Goal: Obtain resource: Download file/media

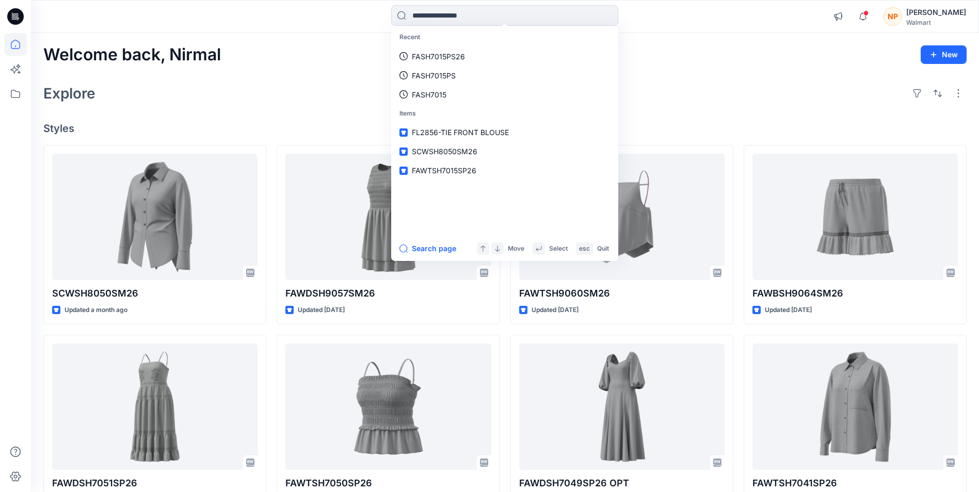
scroll to position [2592, 0]
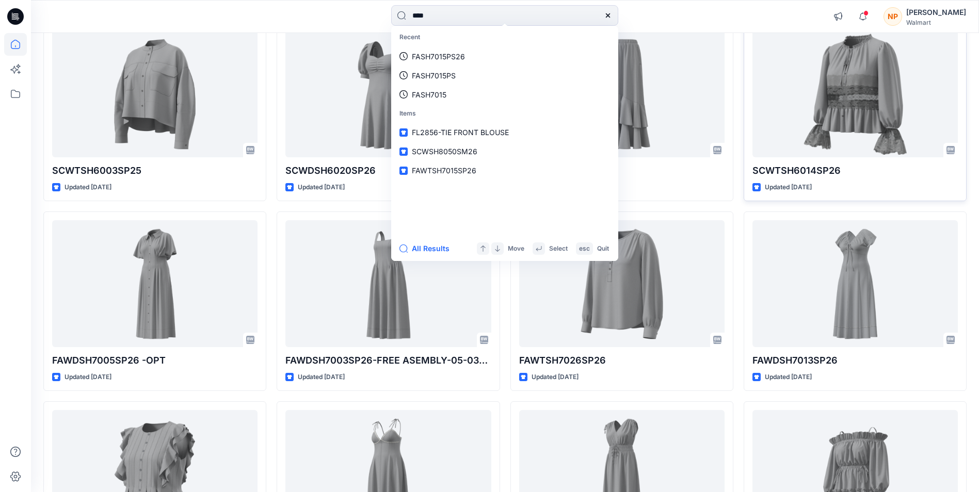
type input "****"
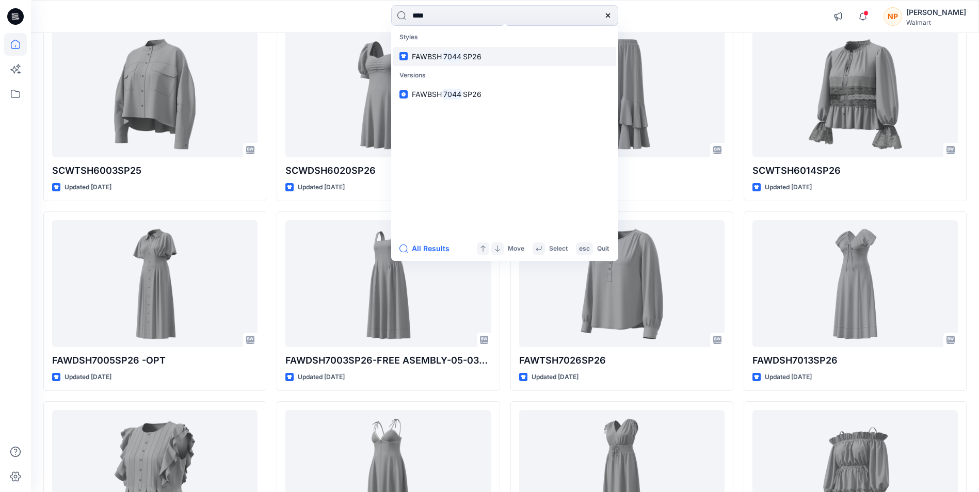
click at [443, 55] on mark "7044" at bounding box center [452, 57] width 21 height 12
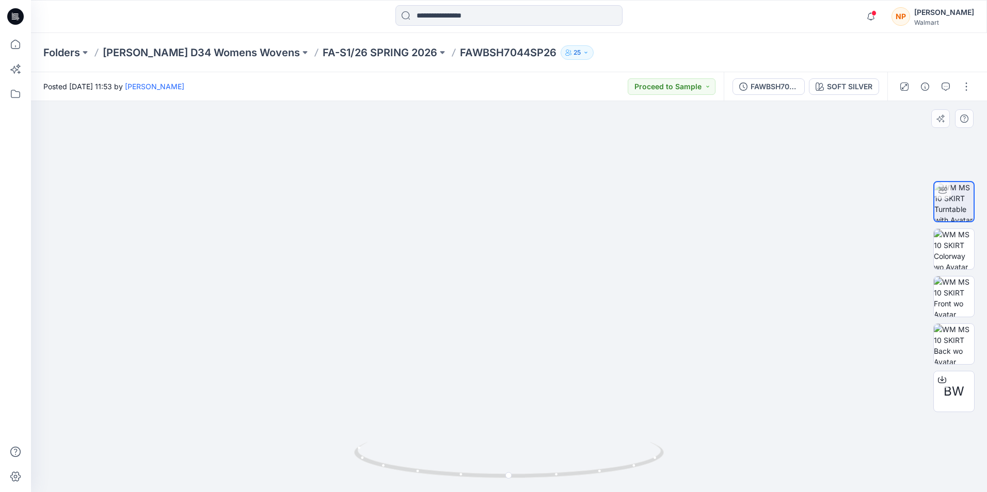
drag, startPoint x: 541, startPoint y: 287, endPoint x: 534, endPoint y: 145, distance: 142.6
click at [534, 145] on img at bounding box center [509, 105] width 869 height 776
click at [461, 16] on input at bounding box center [508, 15] width 227 height 21
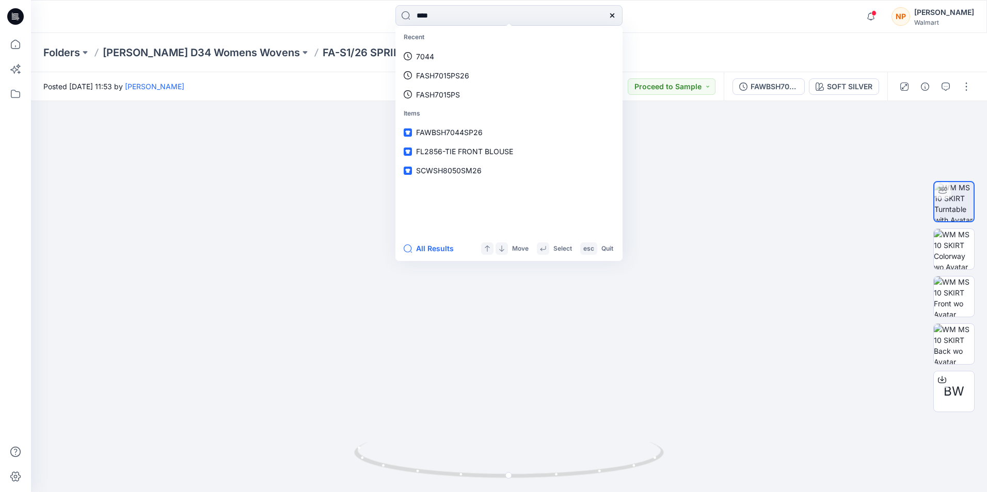
type input "****"
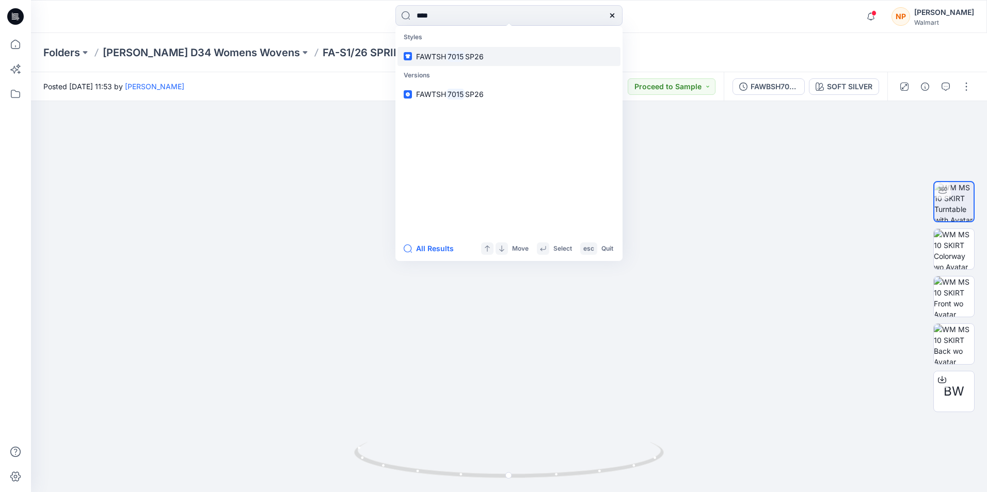
click at [425, 60] on span "FAWTSH" at bounding box center [431, 56] width 30 height 9
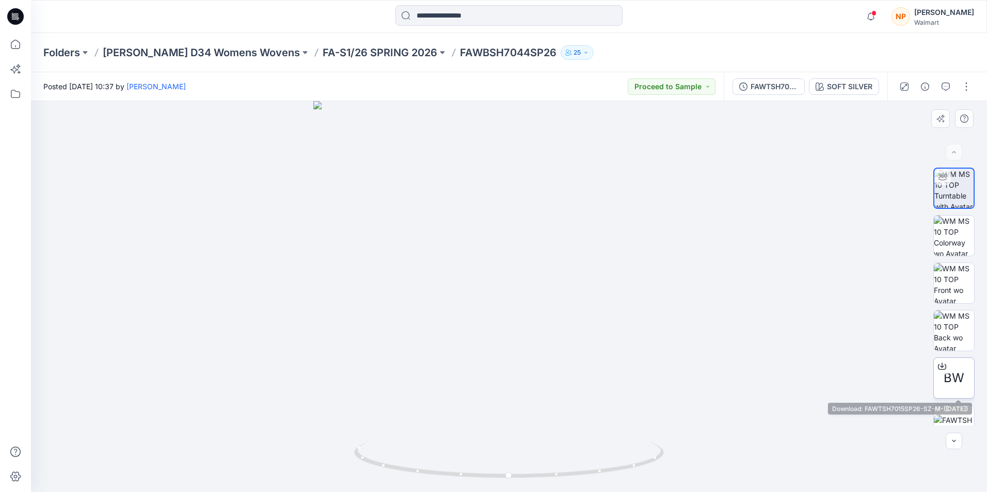
click at [958, 385] on span "BW" at bounding box center [953, 378] width 21 height 19
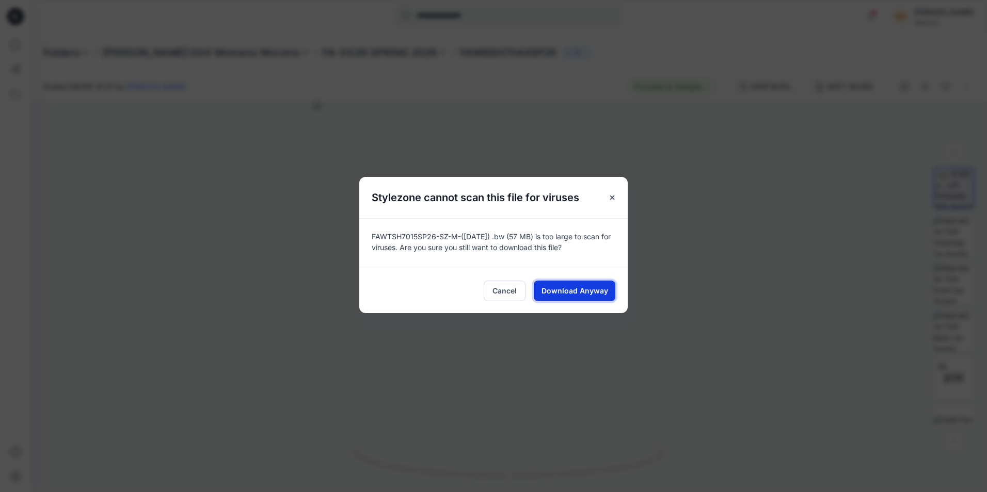
click at [565, 290] on span "Download Anyway" at bounding box center [574, 290] width 67 height 11
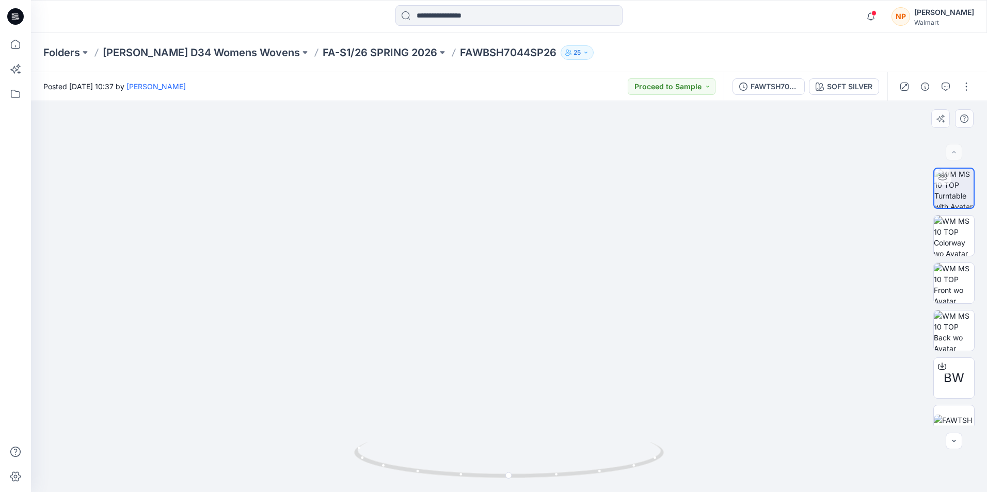
drag, startPoint x: 541, startPoint y: 216, endPoint x: 552, endPoint y: 360, distance: 143.9
click at [552, 360] on img at bounding box center [509, 248] width 869 height 490
drag, startPoint x: 618, startPoint y: 471, endPoint x: 537, endPoint y: 466, distance: 81.7
click at [537, 469] on icon at bounding box center [510, 461] width 312 height 39
drag, startPoint x: 611, startPoint y: 473, endPoint x: 541, endPoint y: 468, distance: 70.4
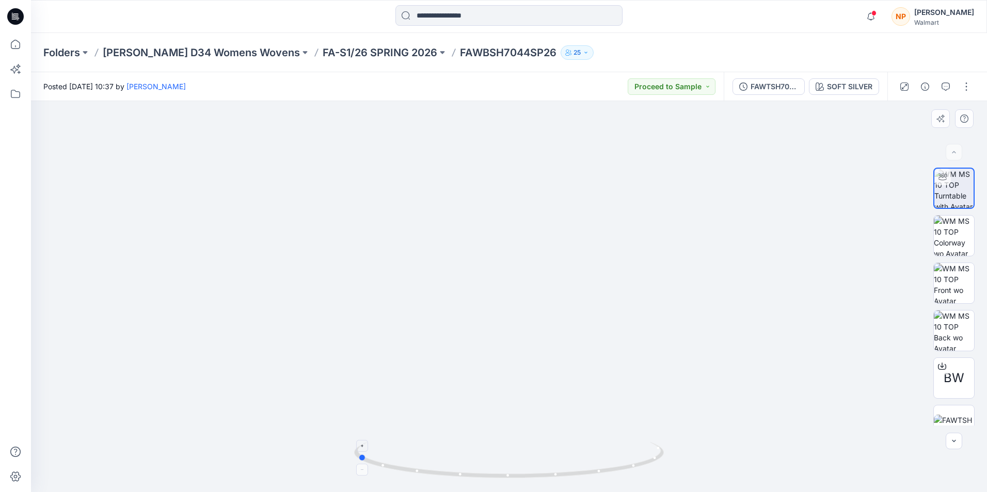
click at [541, 468] on icon at bounding box center [510, 461] width 312 height 39
drag, startPoint x: 543, startPoint y: 477, endPoint x: 692, endPoint y: 461, distance: 150.0
click at [692, 461] on div at bounding box center [509, 296] width 956 height 391
drag, startPoint x: 15, startPoint y: 19, endPoint x: 29, endPoint y: 30, distance: 17.6
click at [15, 19] on icon at bounding box center [15, 16] width 17 height 33
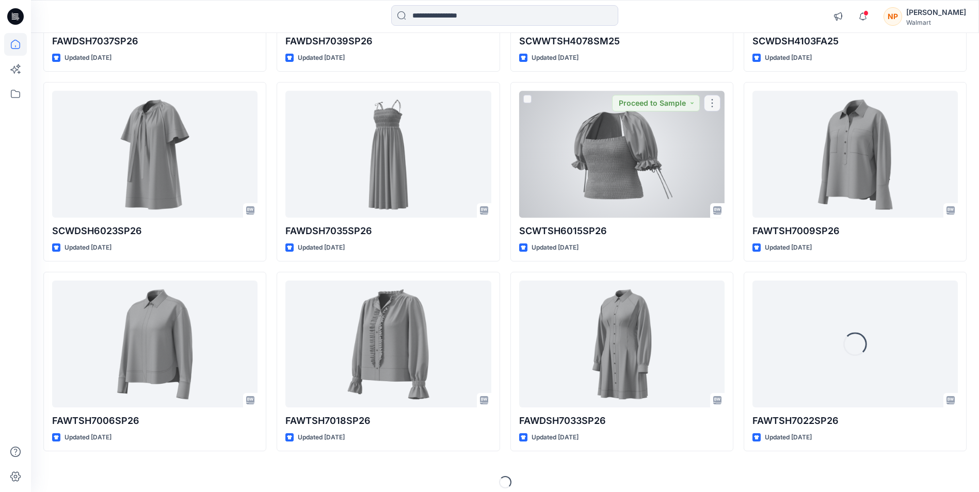
scroll to position [1399, 0]
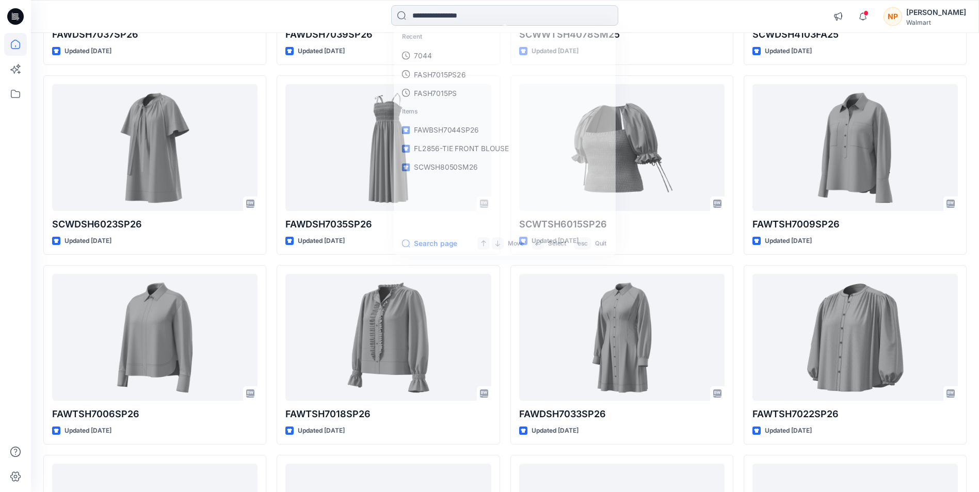
click at [469, 17] on input at bounding box center [504, 15] width 227 height 21
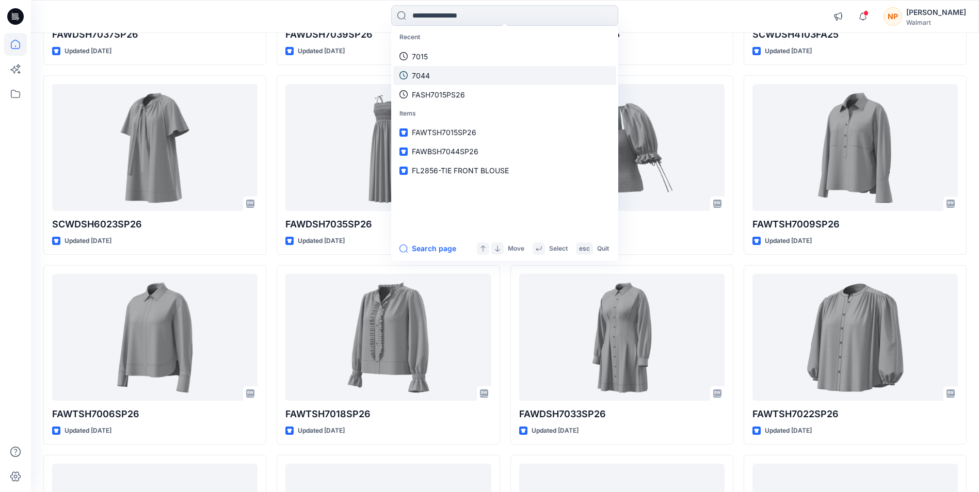
click at [425, 56] on p "7015" at bounding box center [420, 56] width 16 height 11
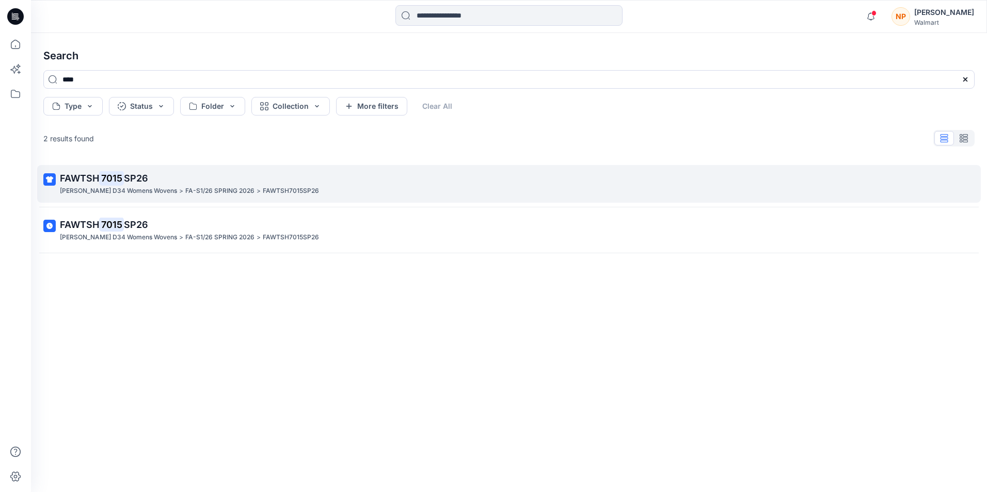
click at [146, 184] on p "FAWTSH 7015 SP26" at bounding box center [508, 178] width 896 height 14
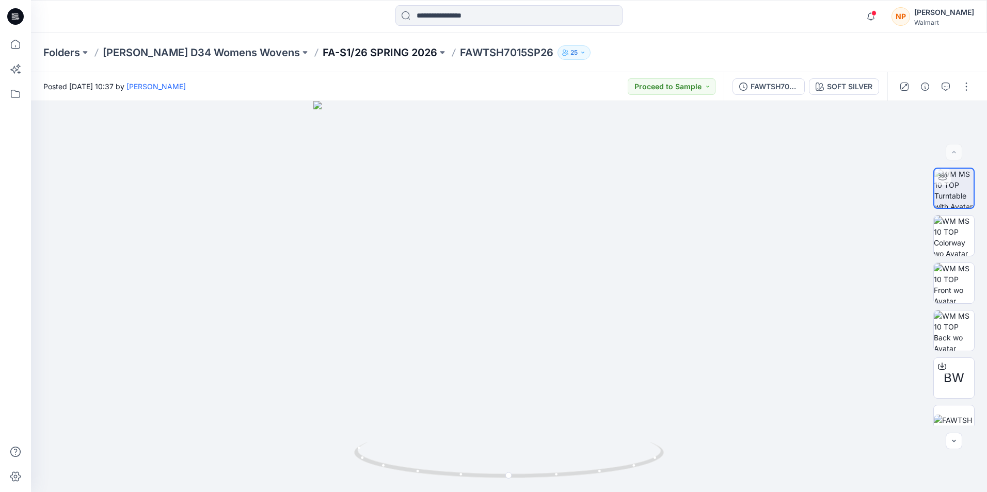
click at [351, 50] on p "FA-S1/26 SPRING 2026" at bounding box center [380, 52] width 115 height 14
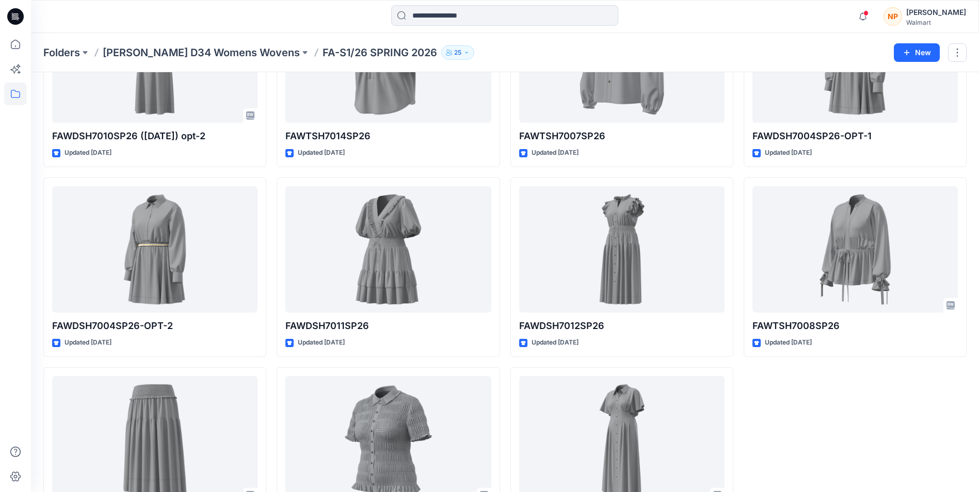
scroll to position [2129, 0]
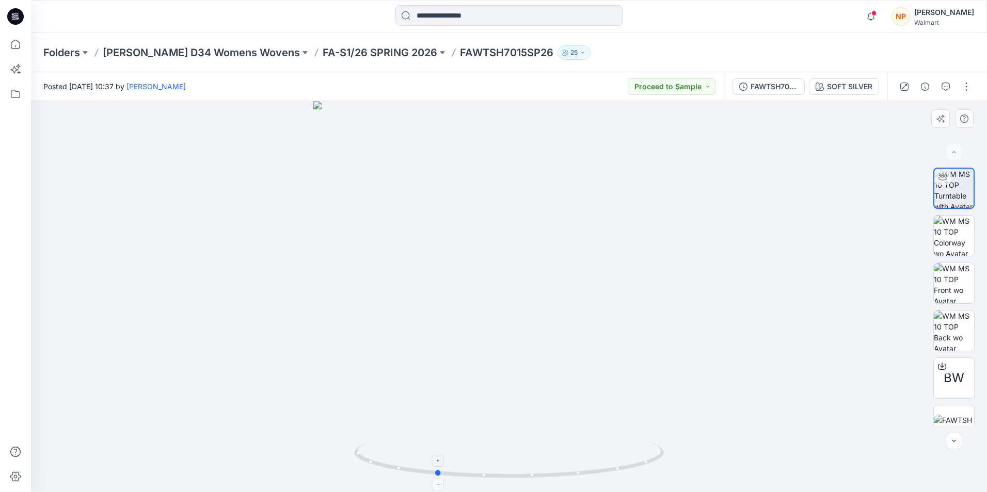
drag, startPoint x: 570, startPoint y: 474, endPoint x: 497, endPoint y: 463, distance: 74.0
click at [497, 463] on icon at bounding box center [510, 461] width 312 height 39
